Goal: Transaction & Acquisition: Purchase product/service

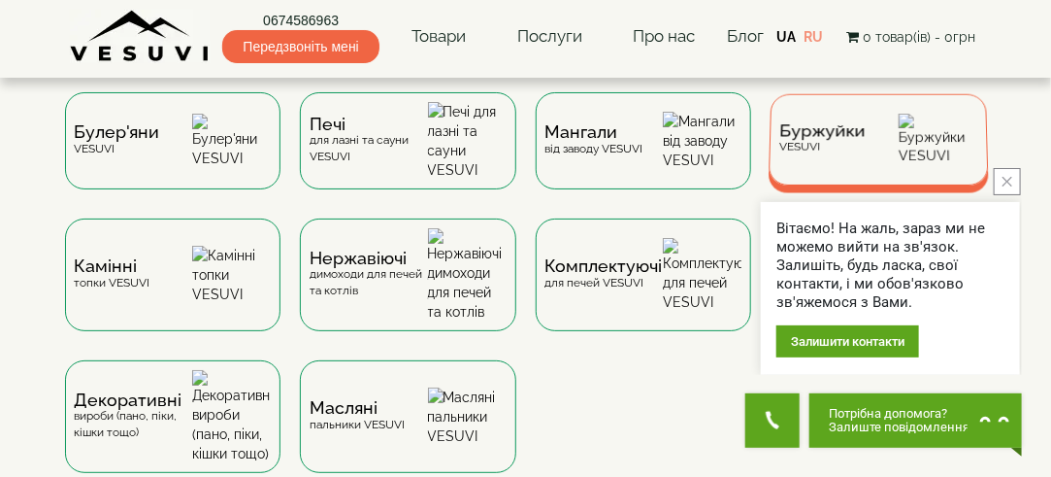
click at [848, 136] on span "Буржуйки" at bounding box center [822, 131] width 86 height 15
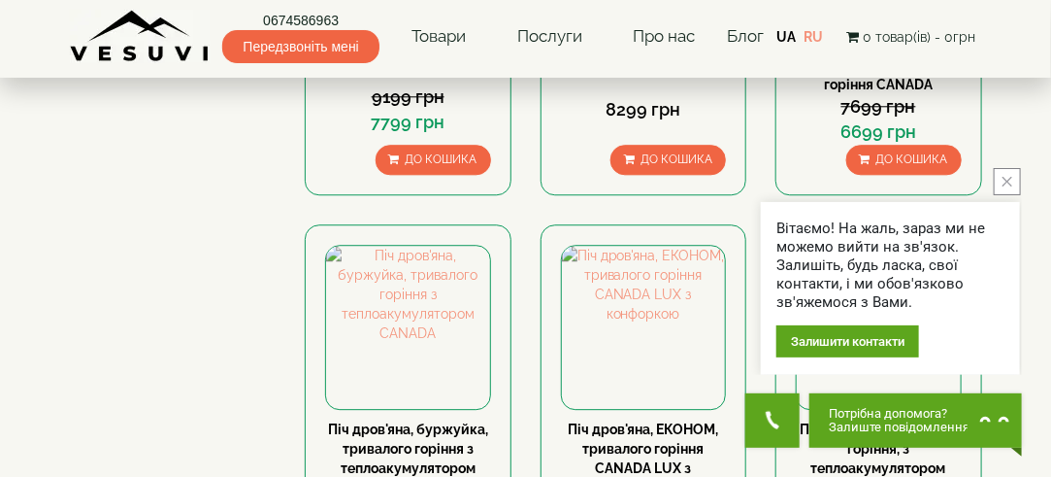
scroll to position [1747, 0]
